Goal: Information Seeking & Learning: Learn about a topic

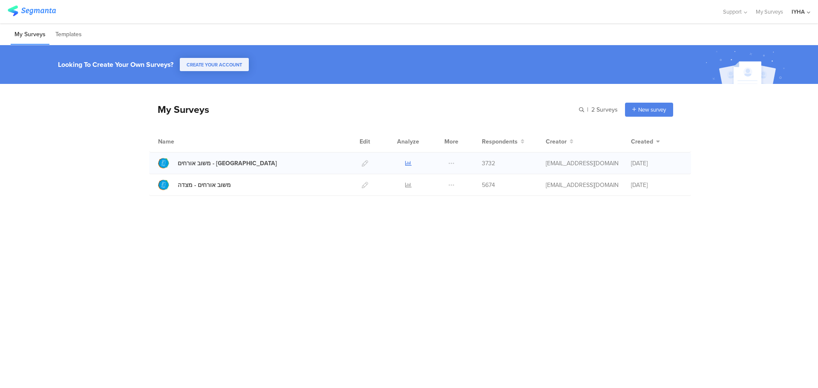
click at [407, 162] on icon at bounding box center [408, 163] width 6 height 6
click at [407, 185] on icon at bounding box center [408, 185] width 6 height 6
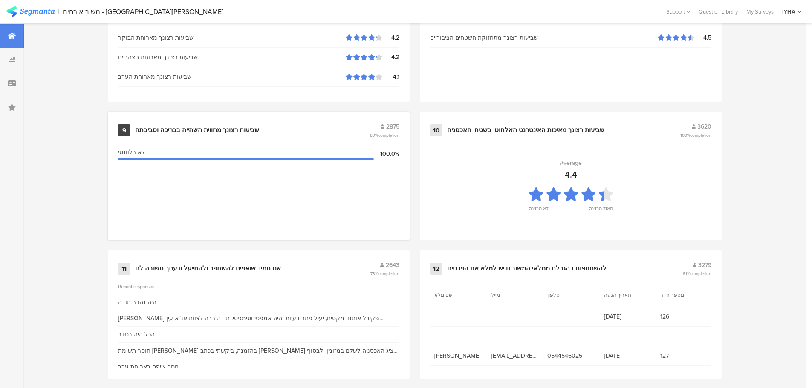
scroll to position [862, 0]
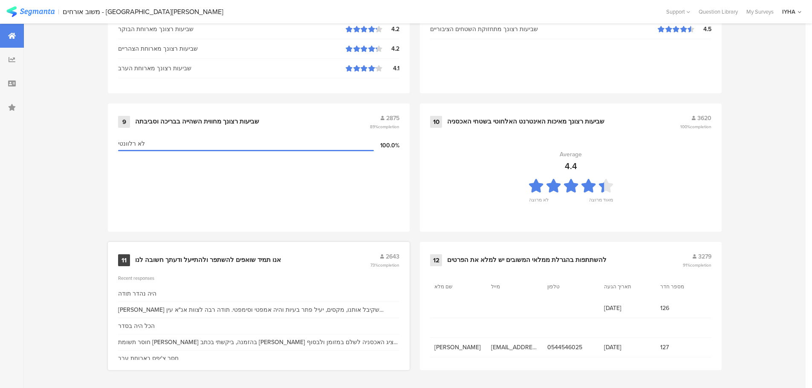
click at [251, 258] on div "אנו תמיד שואפים להשתפר ולהתייעל ודעתך חשובה לנו" at bounding box center [208, 260] width 146 height 9
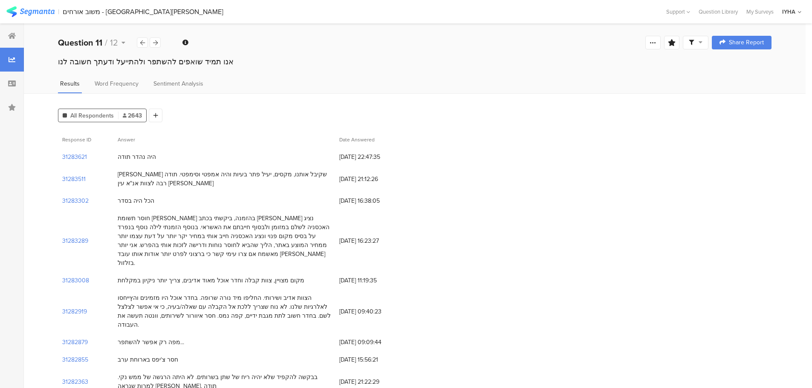
scroll to position [11, 0]
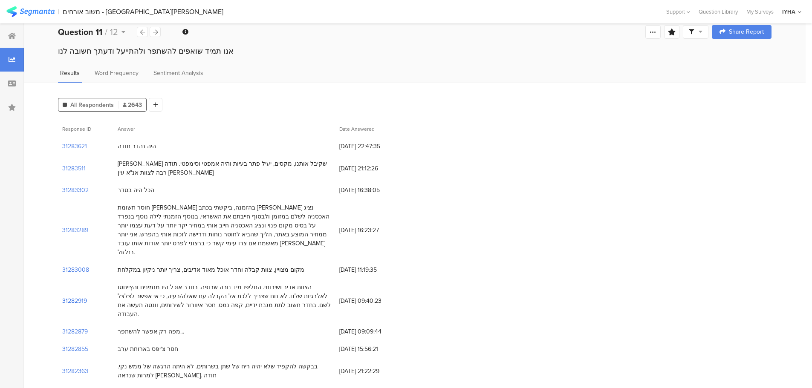
click at [66, 297] on section "31282919" at bounding box center [74, 301] width 25 height 9
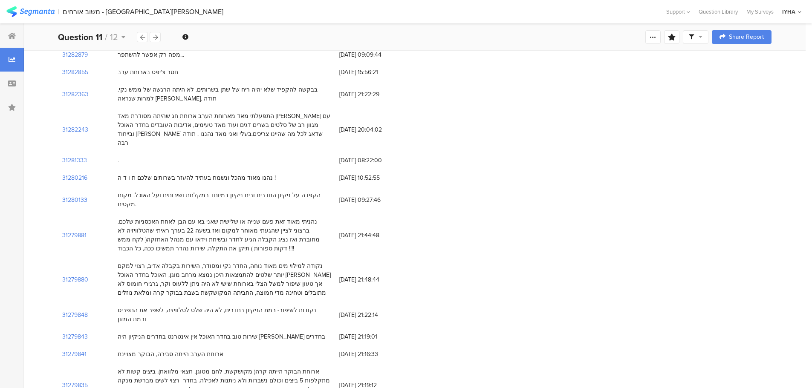
scroll to position [21, 0]
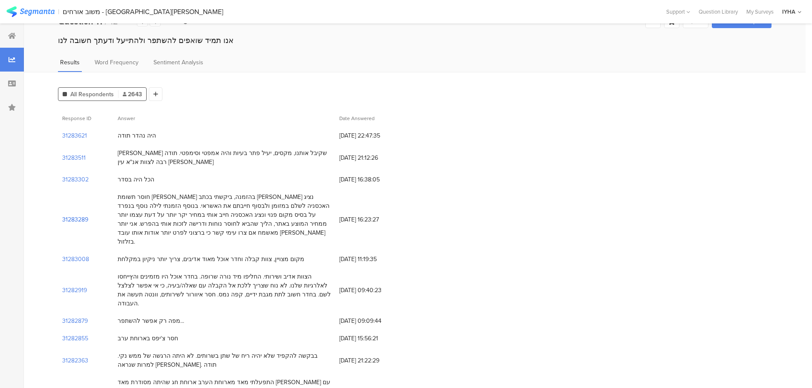
click at [69, 215] on section "31283289" at bounding box center [75, 219] width 26 height 9
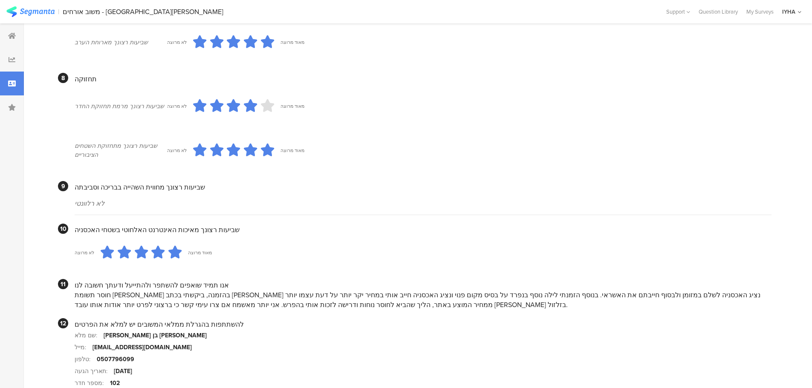
scroll to position [738, 0]
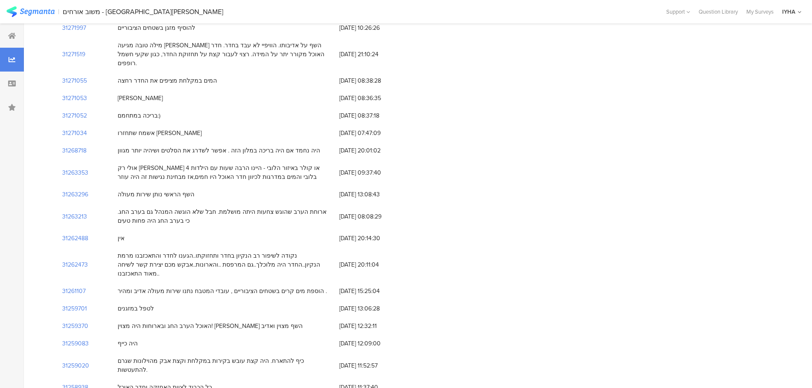
scroll to position [21, 0]
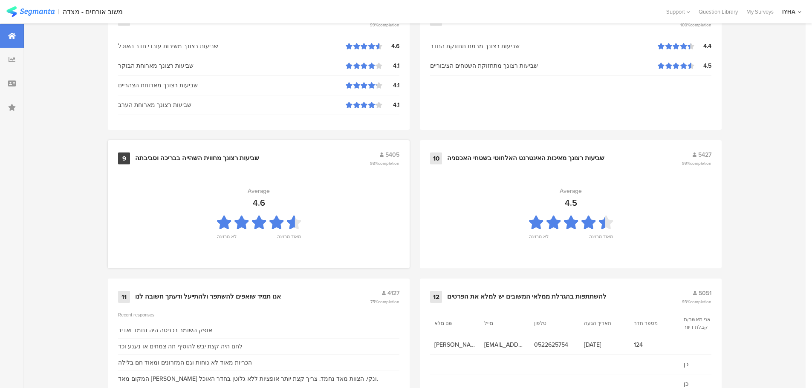
scroll to position [862, 0]
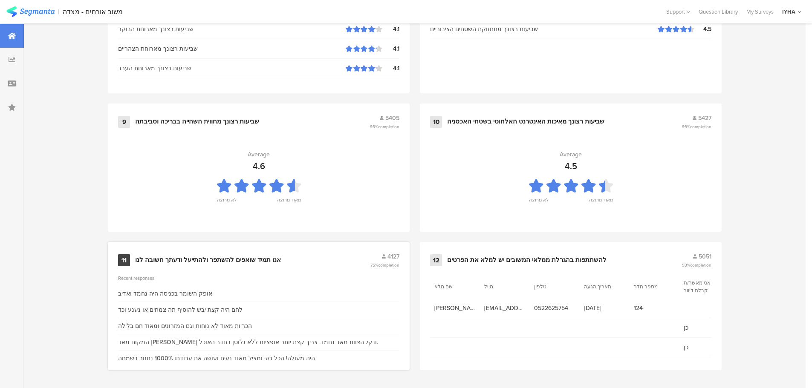
click at [251, 257] on div "אנו תמיד שואפים להשתפר ולהתייעל ודעתך חשובה לנו" at bounding box center [208, 260] width 146 height 9
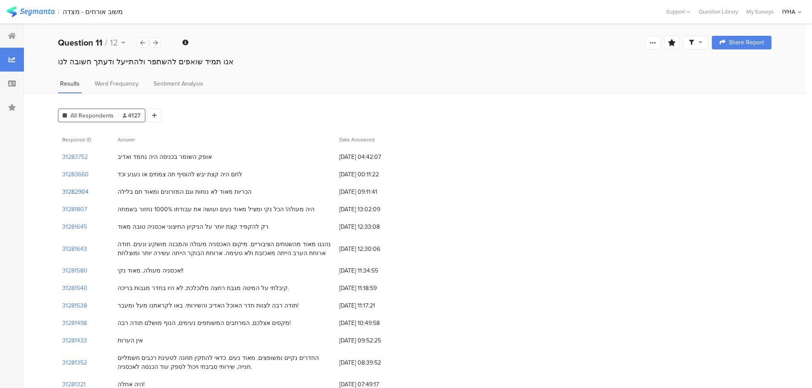
click at [80, 190] on section "31282904" at bounding box center [75, 192] width 26 height 9
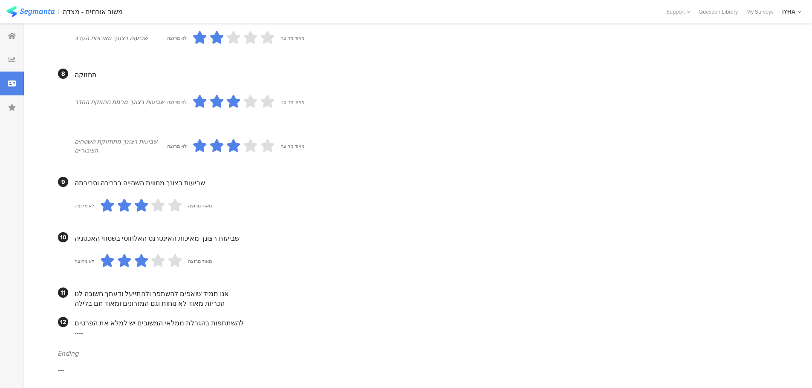
scroll to position [667, 0]
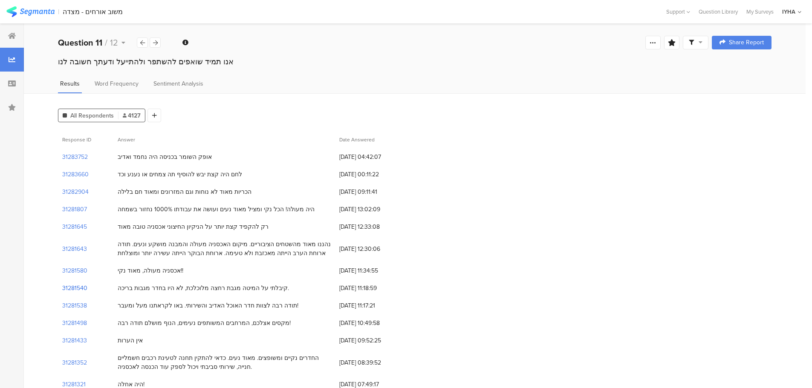
click at [79, 286] on section "31281540" at bounding box center [74, 288] width 25 height 9
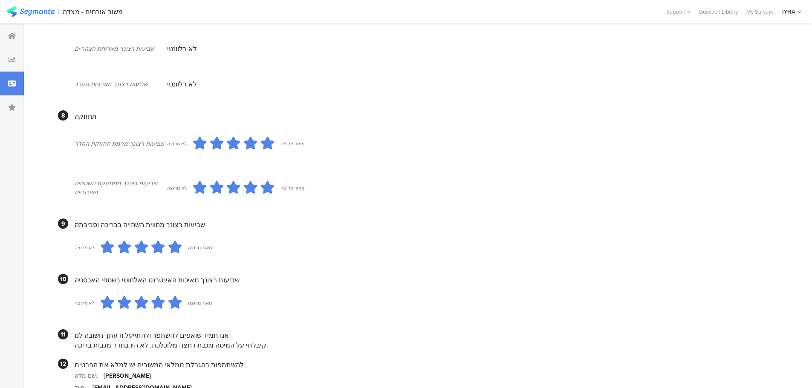
scroll to position [720, 0]
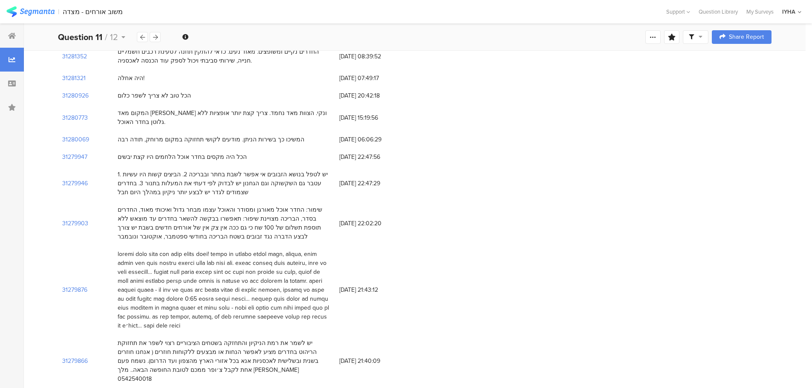
scroll to position [309, 0]
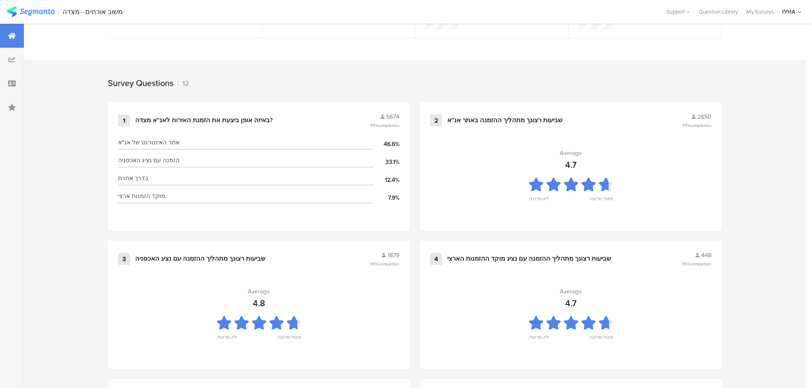
scroll to position [862, 0]
